Goal: Check status

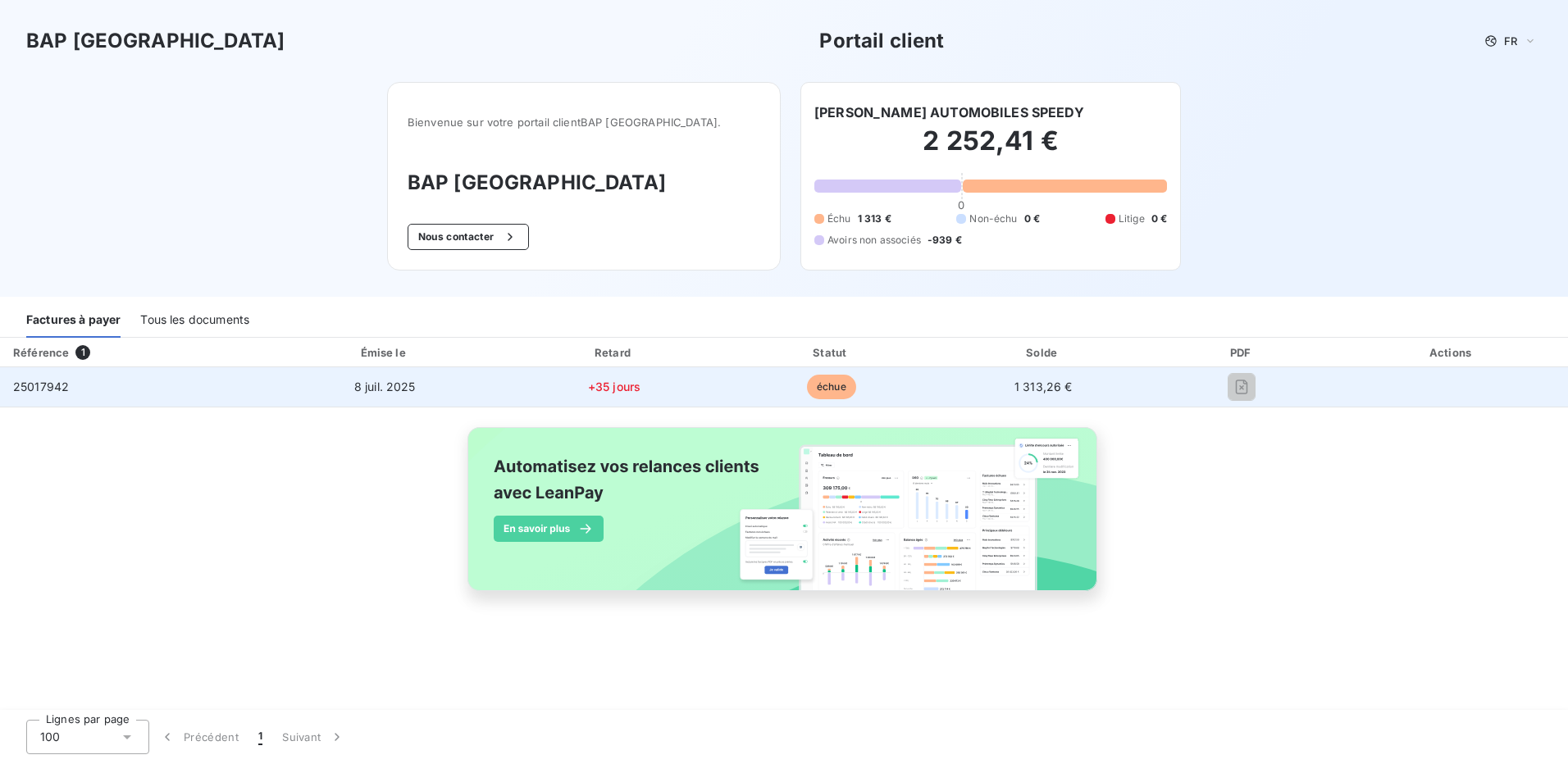
click at [926, 388] on td "échue" at bounding box center [832, 387] width 215 height 39
click at [715, 387] on td "+35 jours" at bounding box center [614, 387] width 220 height 39
click at [473, 406] on td "8 juil. 2025" at bounding box center [384, 387] width 240 height 39
click at [355, 396] on td "8 juil. 2025" at bounding box center [384, 387] width 240 height 39
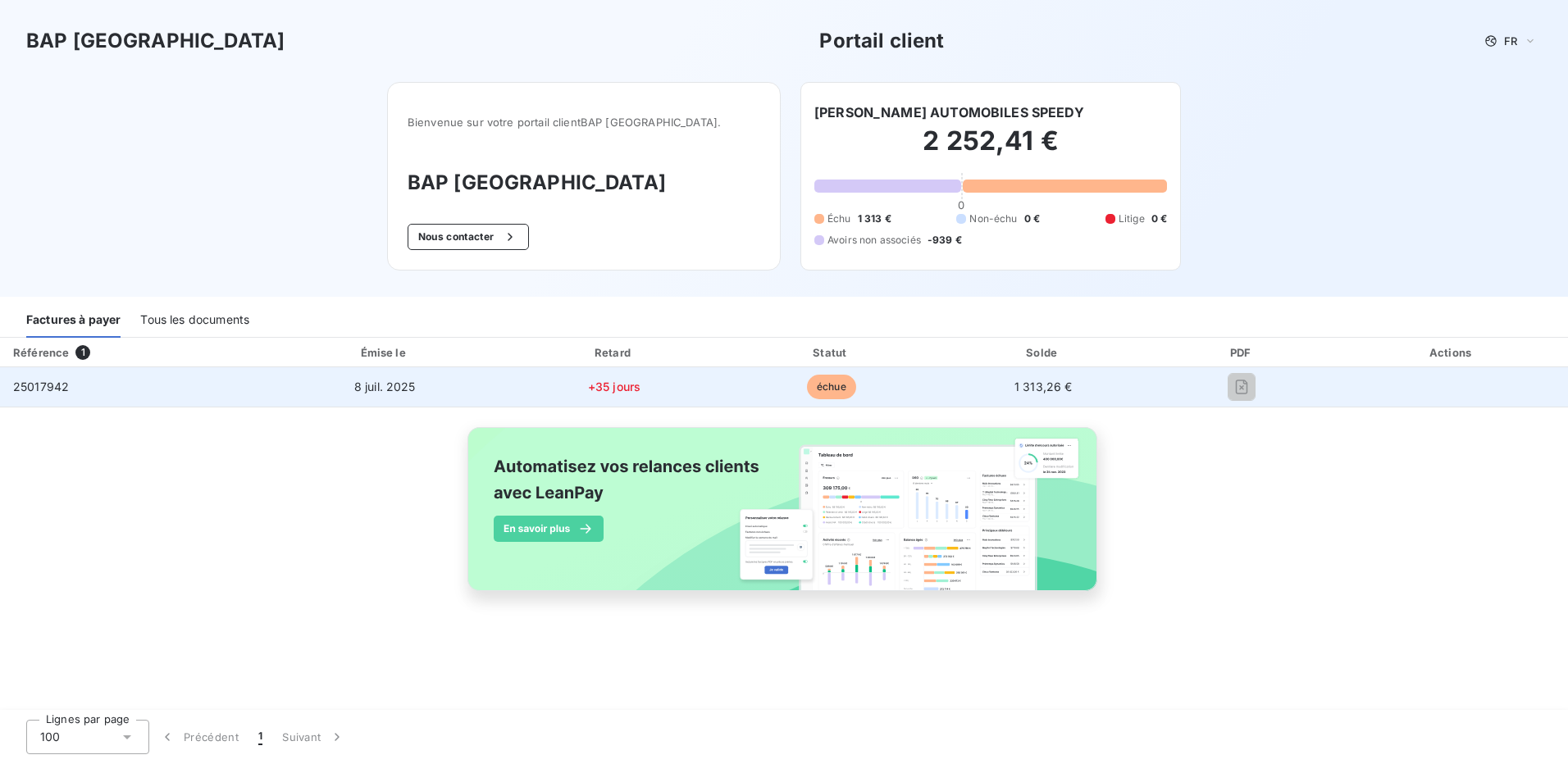
click at [201, 389] on td "25017942" at bounding box center [132, 387] width 265 height 39
click at [50, 386] on span "25017942" at bounding box center [41, 387] width 56 height 14
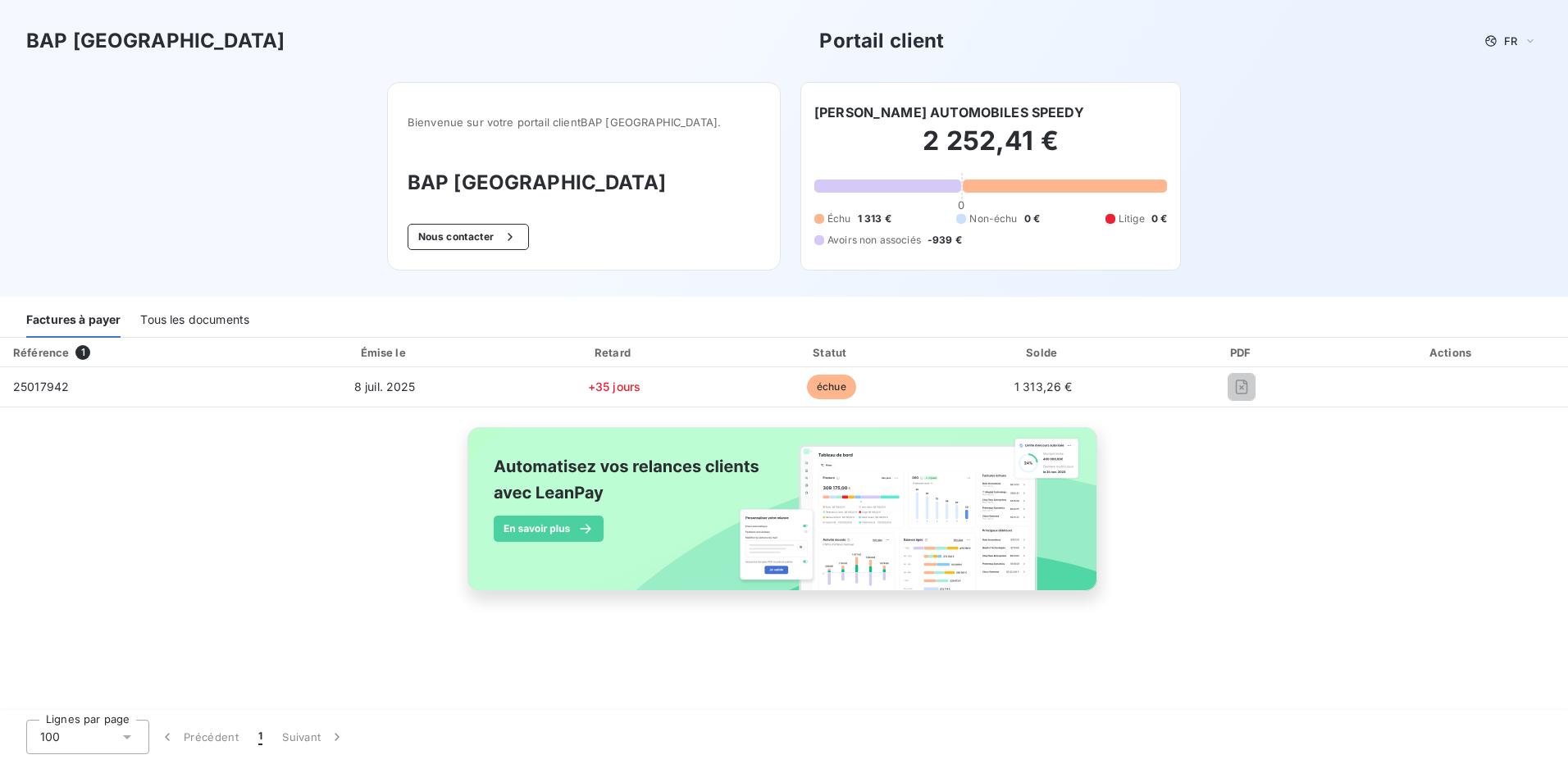
click at [186, 325] on div "Tous les documents" at bounding box center [195, 320] width 109 height 34
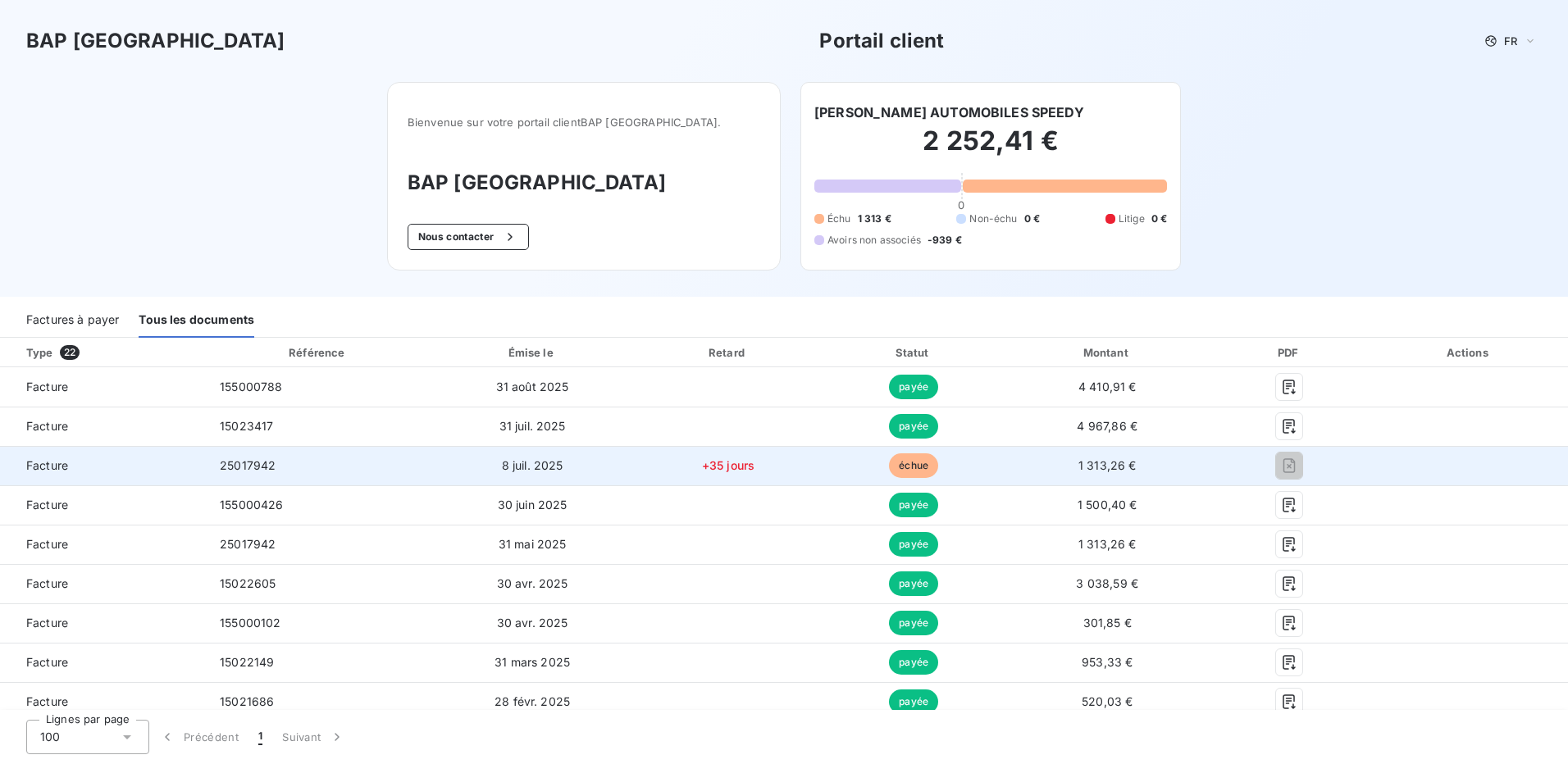
click at [889, 458] on span "échue" at bounding box center [913, 466] width 49 height 25
click at [1296, 468] on div at bounding box center [1290, 466] width 134 height 26
click at [75, 475] on td "Facture" at bounding box center [104, 466] width 207 height 39
